Goal: Find specific page/section: Find specific page/section

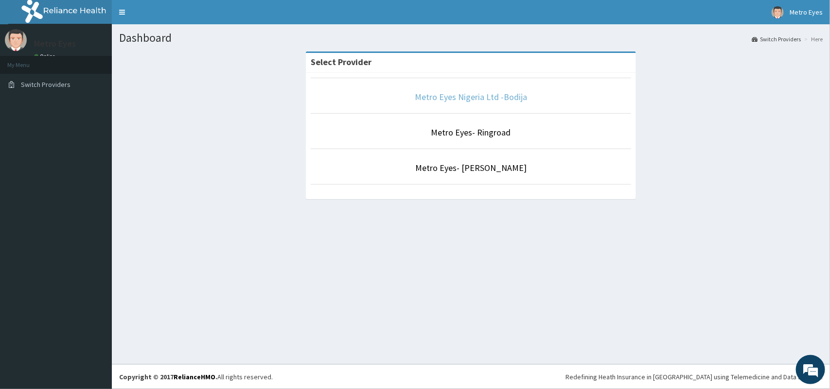
click at [470, 102] on link "Metro Eyes Nigeria Ltd -Bodija" at bounding box center [471, 96] width 112 height 11
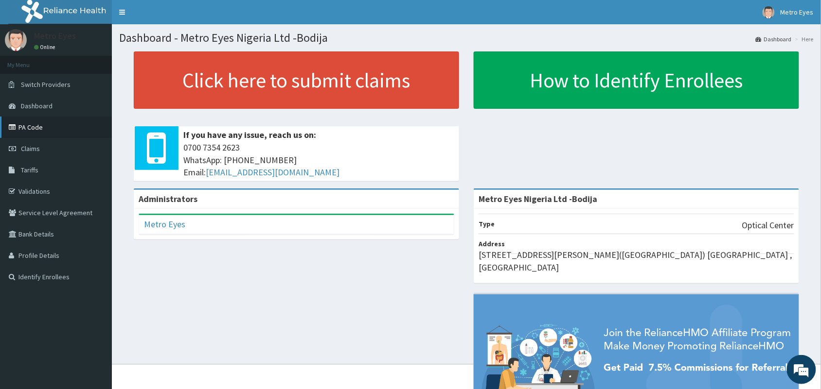
click at [55, 130] on link "PA Code" at bounding box center [56, 127] width 112 height 21
